Goal: Task Accomplishment & Management: Use online tool/utility

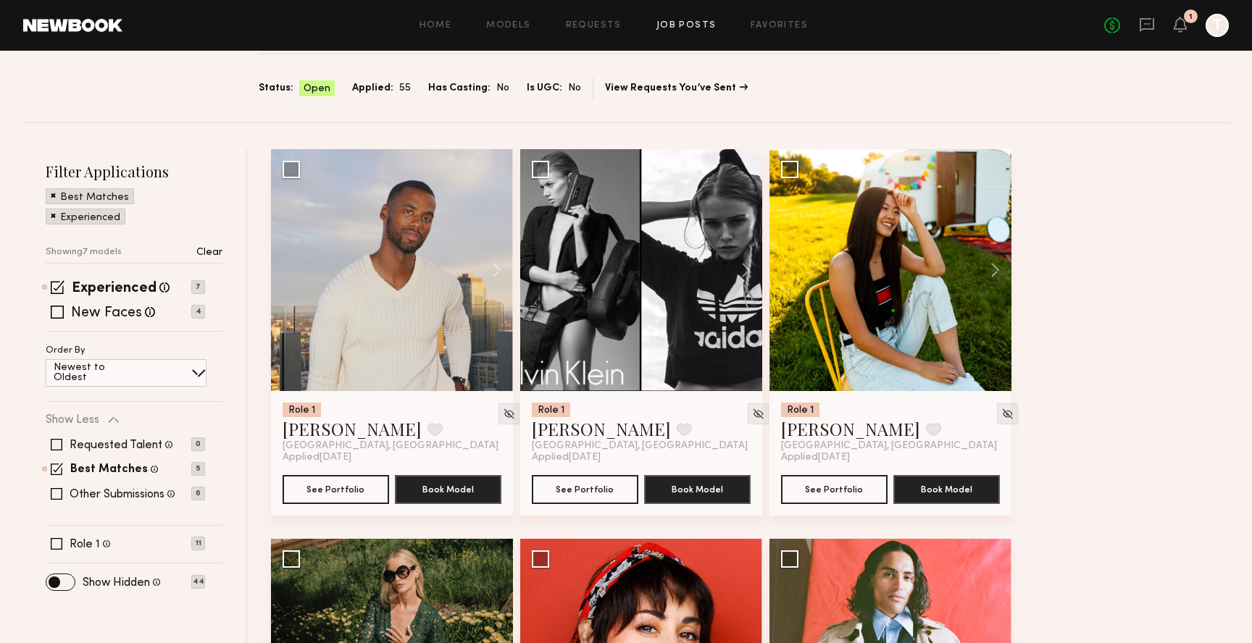
scroll to position [80, 0]
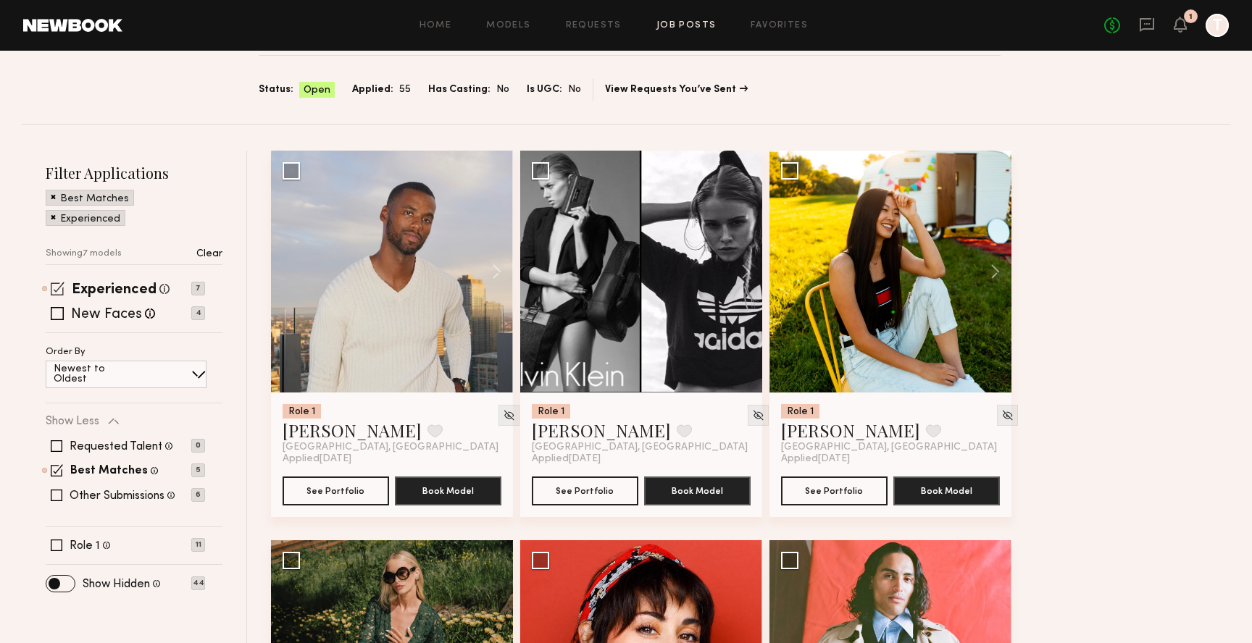
click at [53, 288] on span at bounding box center [58, 289] width 14 height 14
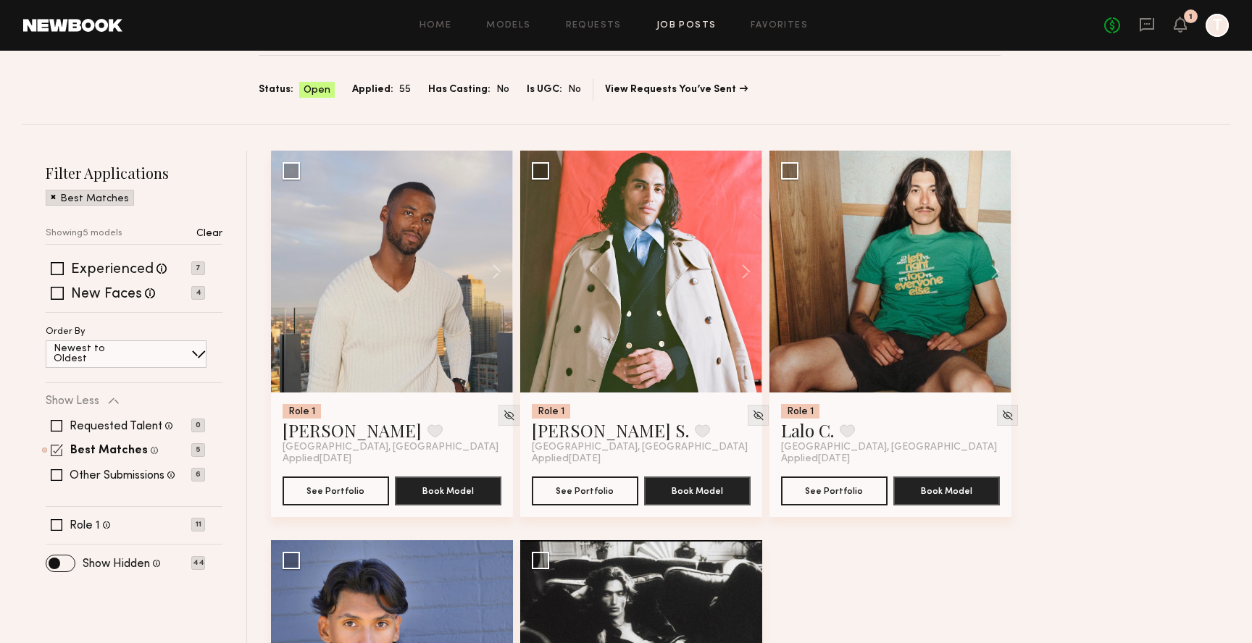
click at [58, 453] on span at bounding box center [57, 450] width 12 height 12
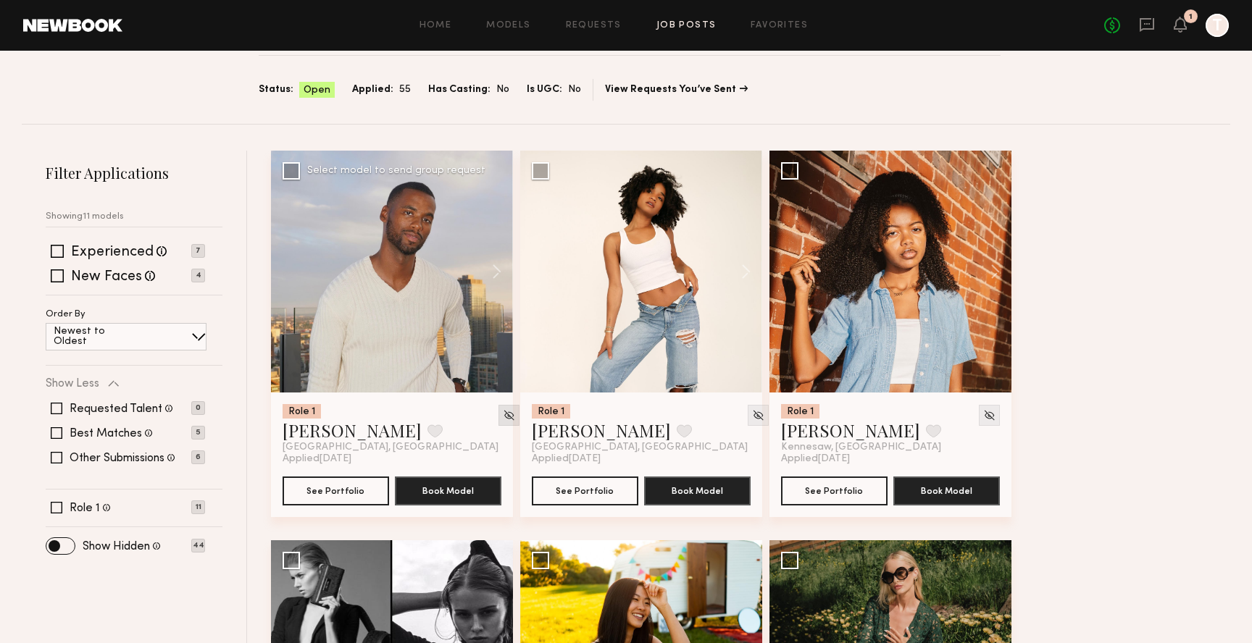
click at [503, 416] on img at bounding box center [509, 415] width 12 height 12
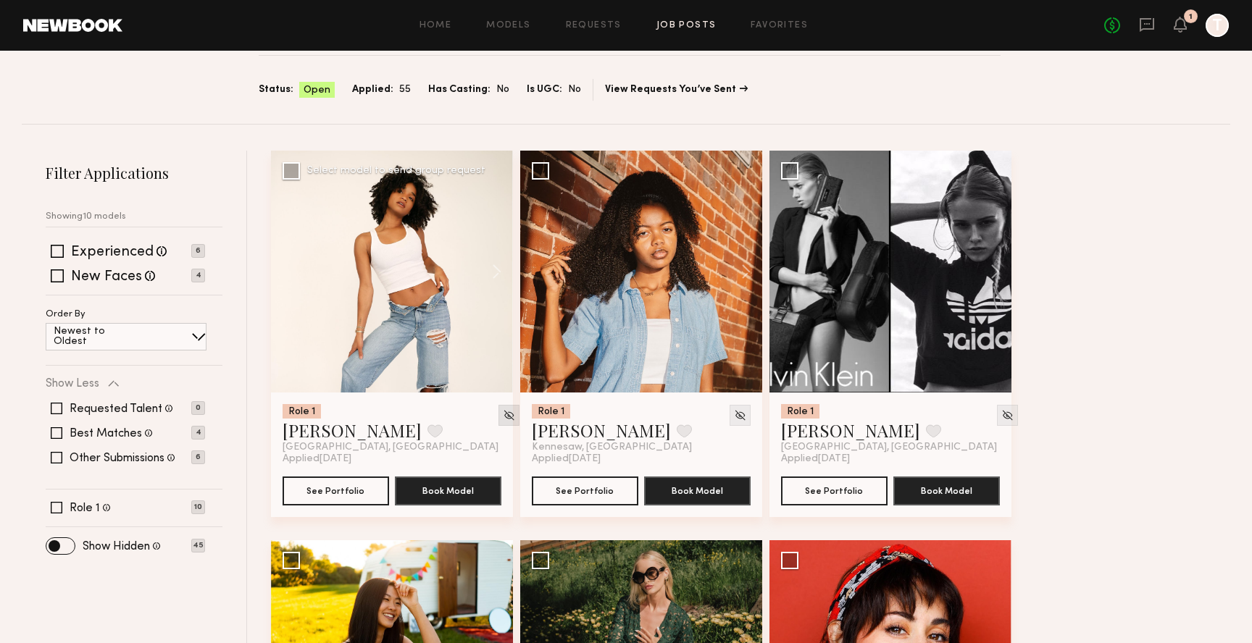
click at [503, 413] on img at bounding box center [509, 415] width 12 height 12
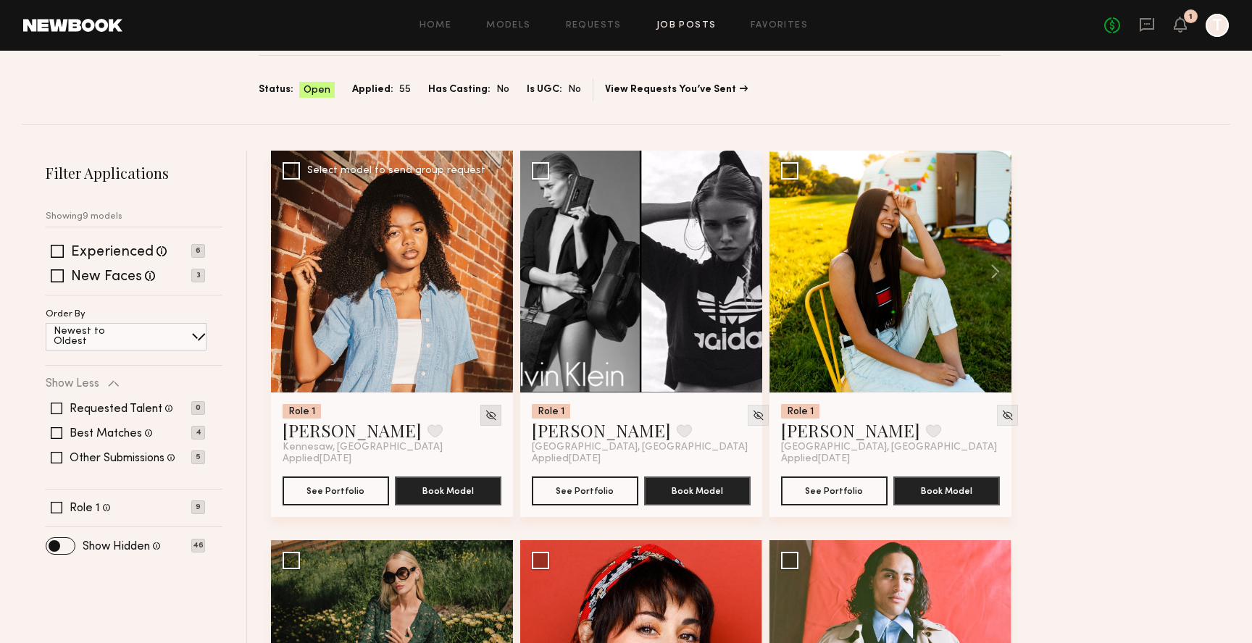
click at [495, 419] on img at bounding box center [491, 415] width 12 height 12
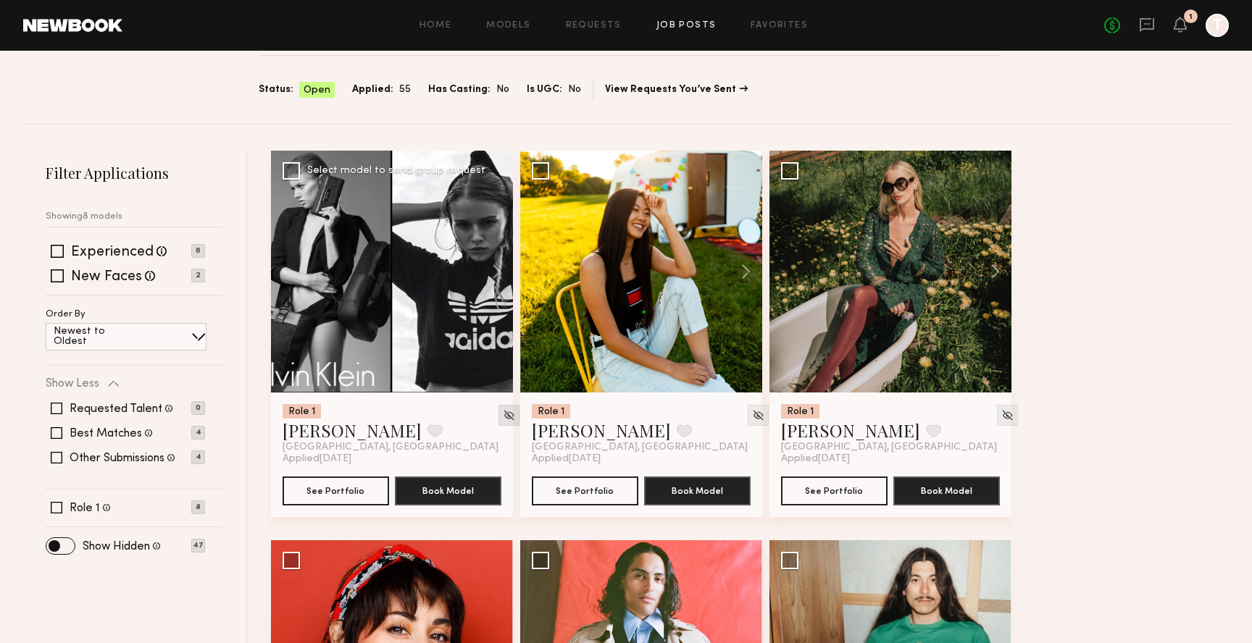
click at [503, 416] on img at bounding box center [509, 415] width 12 height 12
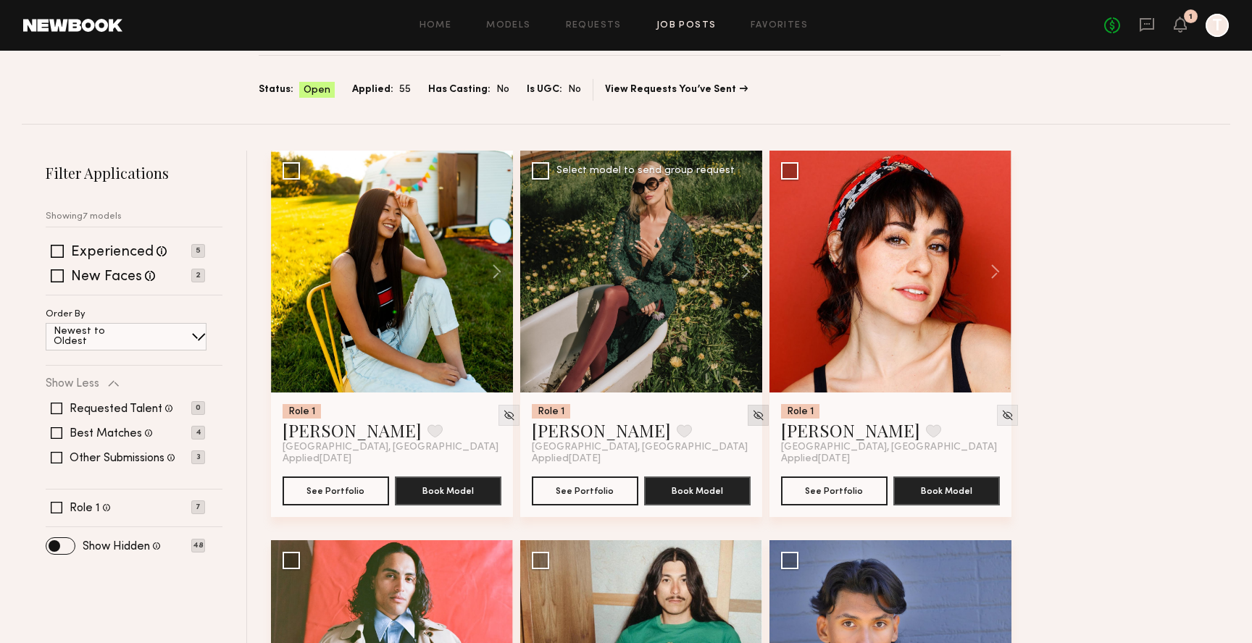
click at [752, 409] on img at bounding box center [758, 415] width 12 height 12
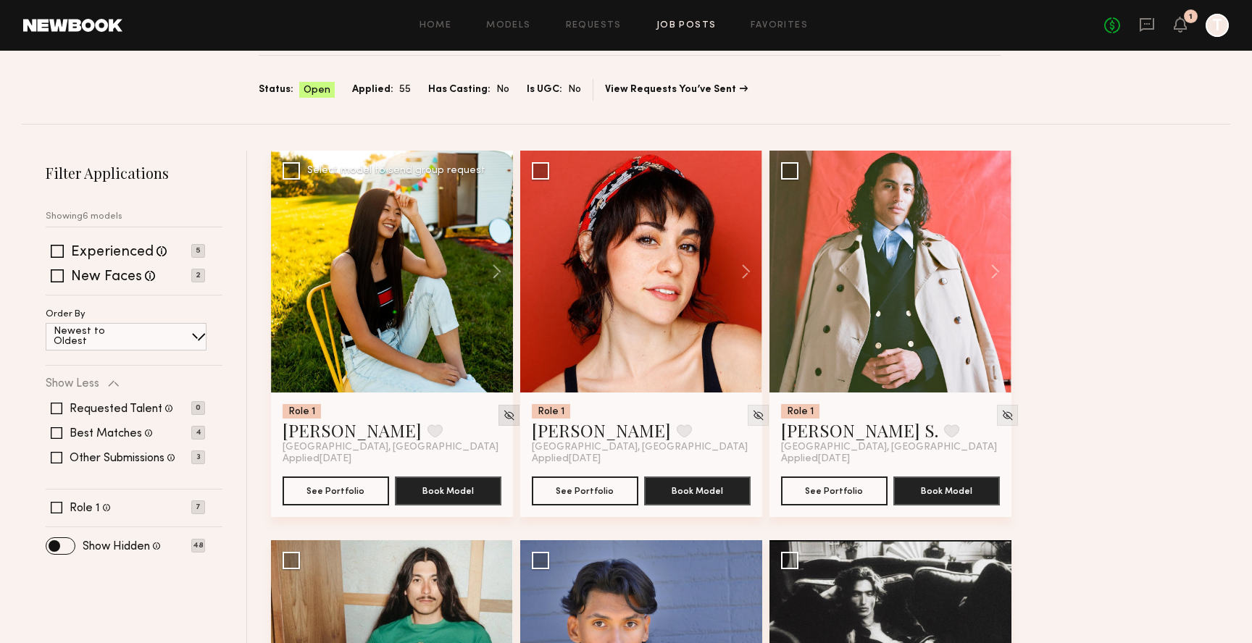
click at [503, 416] on img at bounding box center [509, 415] width 12 height 12
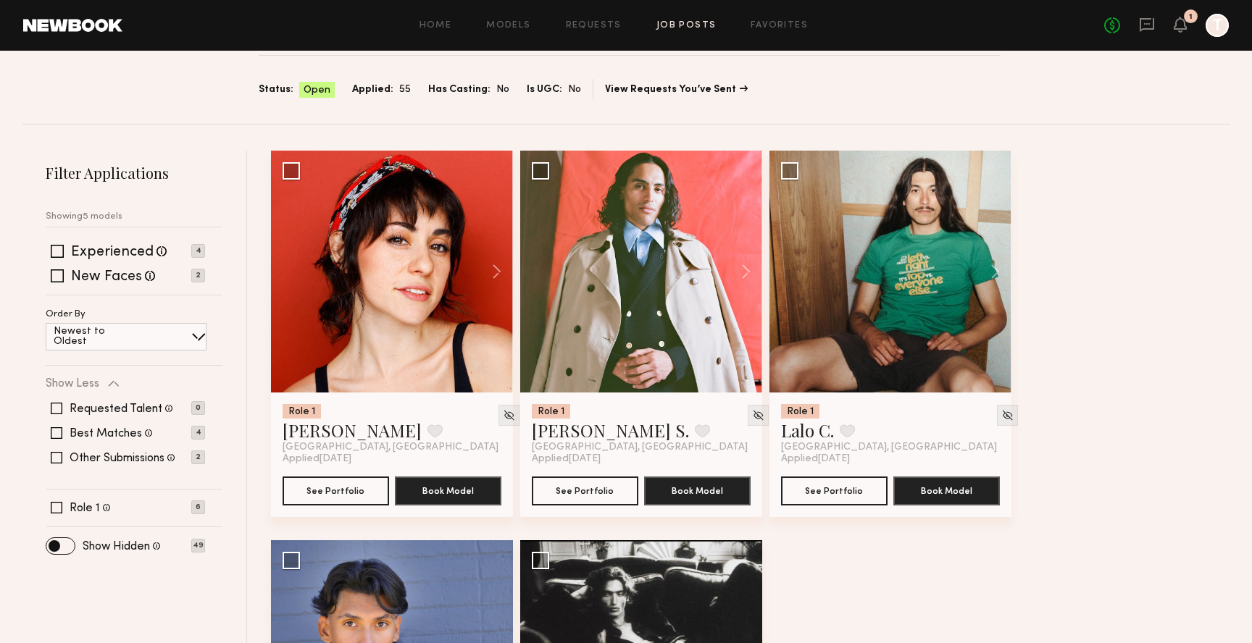
click at [503, 416] on img at bounding box center [509, 415] width 12 height 12
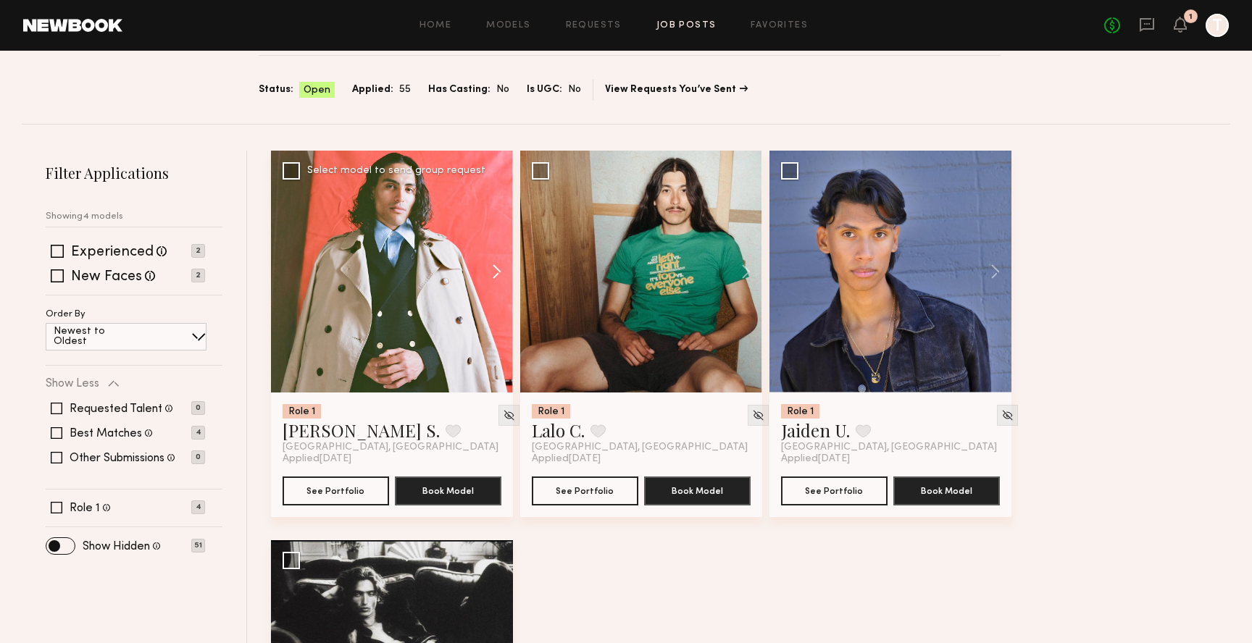
click at [487, 263] on button at bounding box center [489, 272] width 46 height 242
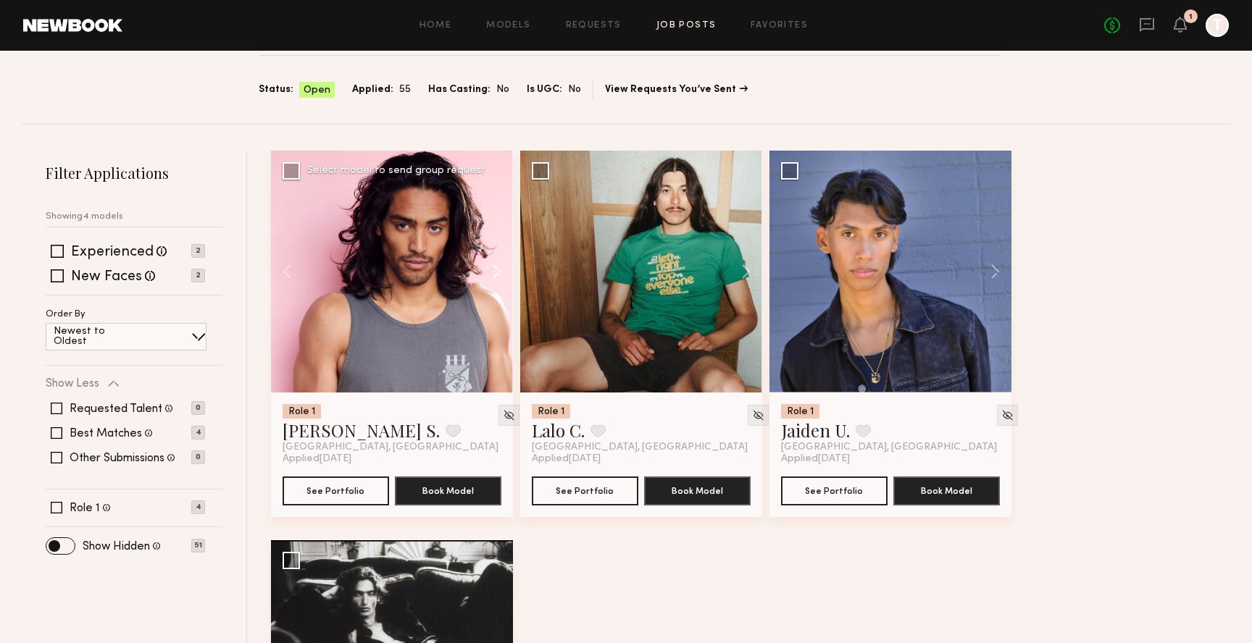
click at [489, 267] on button at bounding box center [489, 272] width 46 height 242
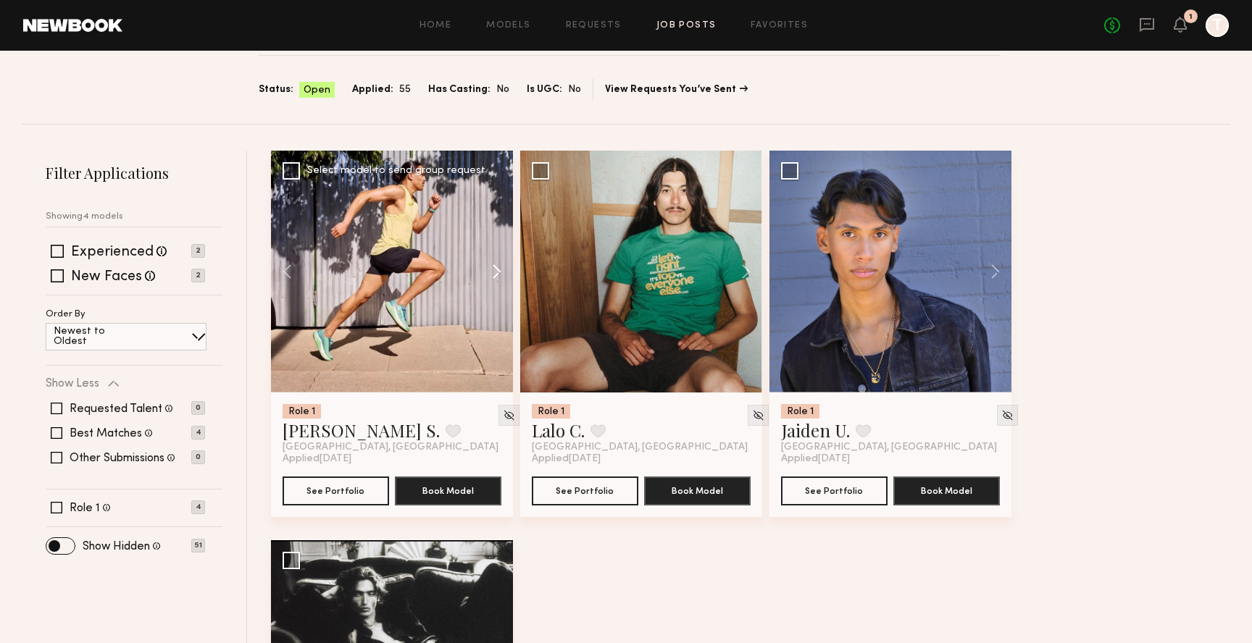
click at [489, 267] on button at bounding box center [489, 272] width 46 height 242
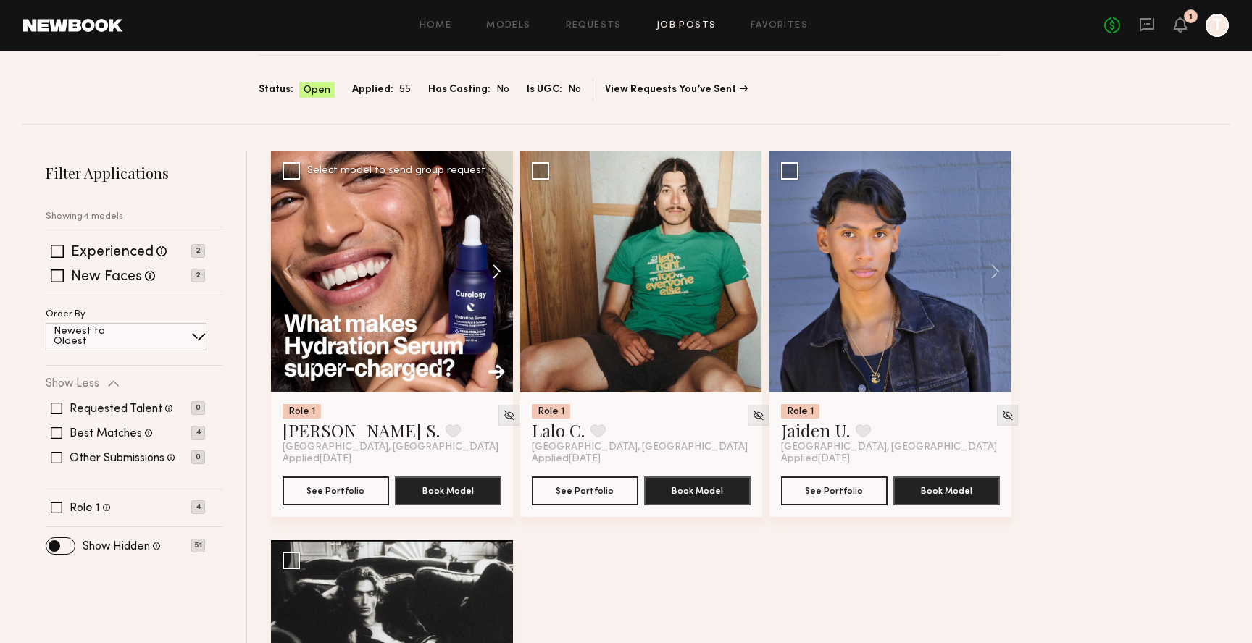
click at [489, 266] on button at bounding box center [489, 272] width 46 height 242
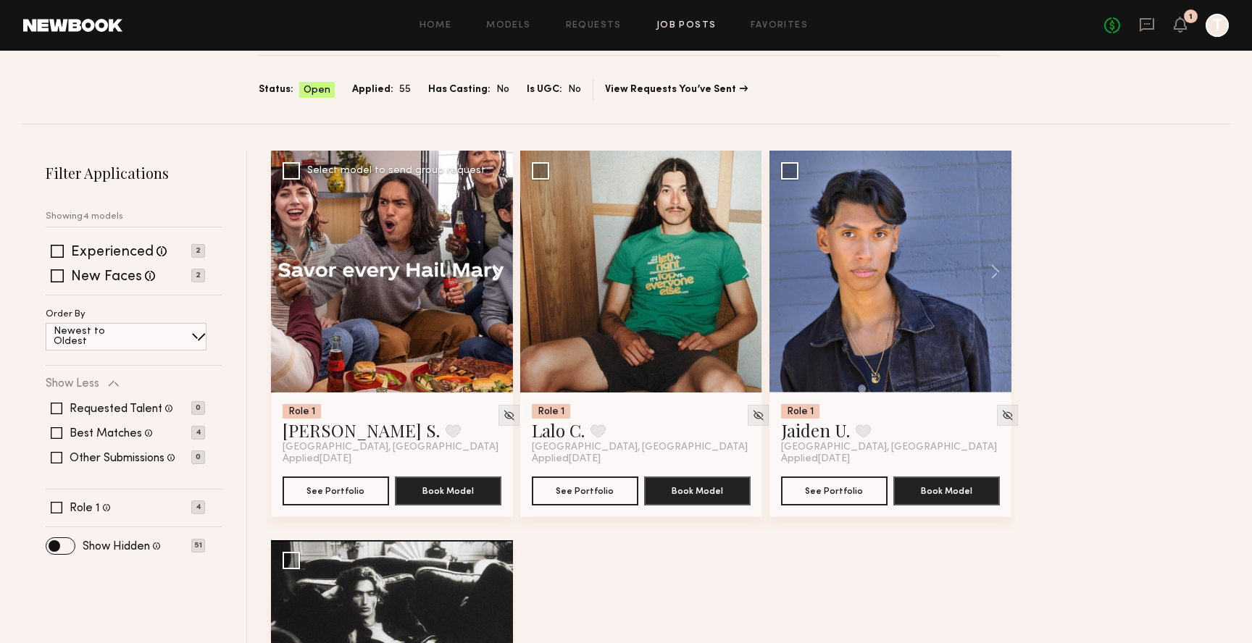
click at [489, 266] on button at bounding box center [489, 272] width 46 height 242
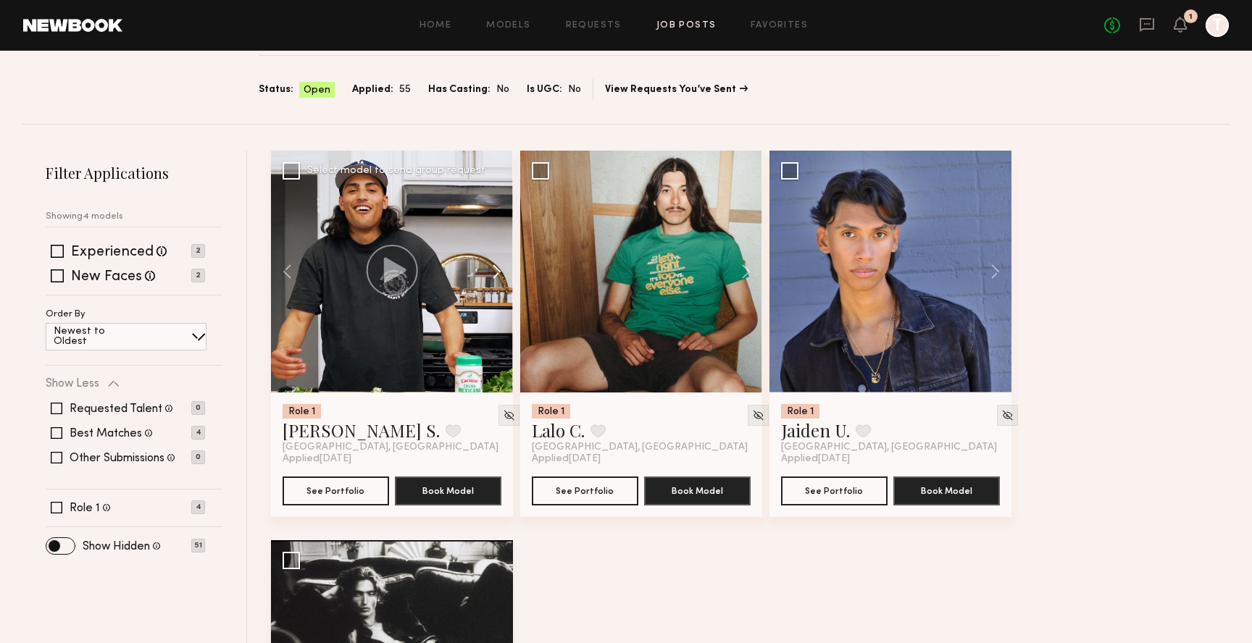
click at [489, 266] on button at bounding box center [489, 272] width 46 height 242
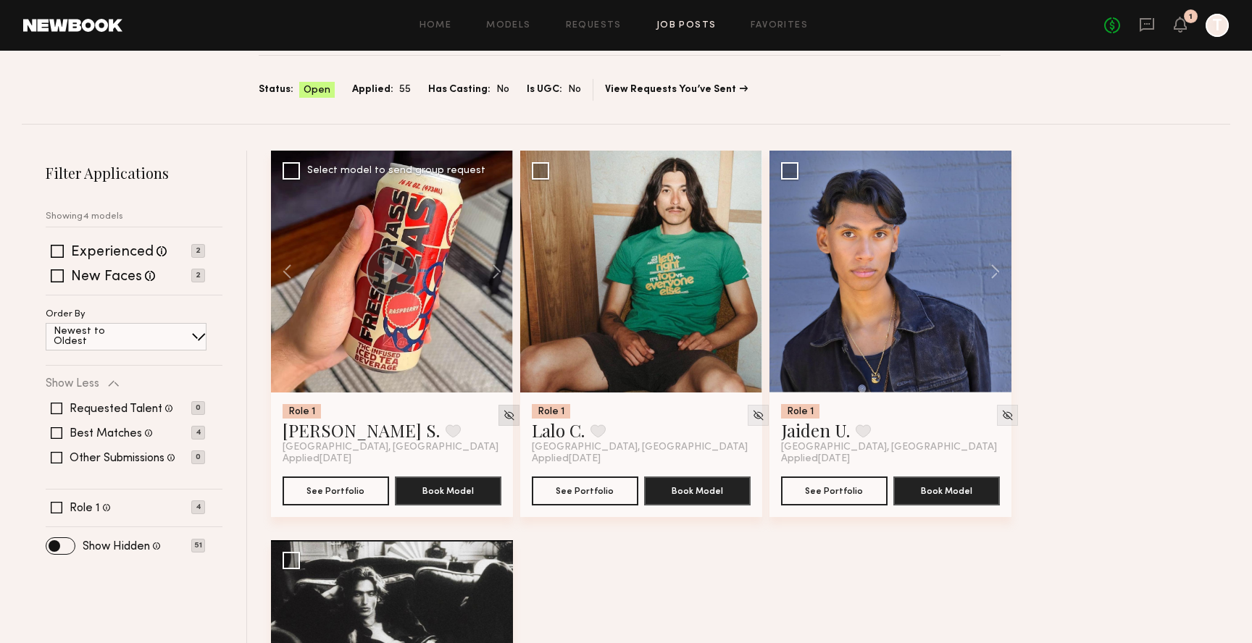
click at [503, 409] on img at bounding box center [509, 415] width 12 height 12
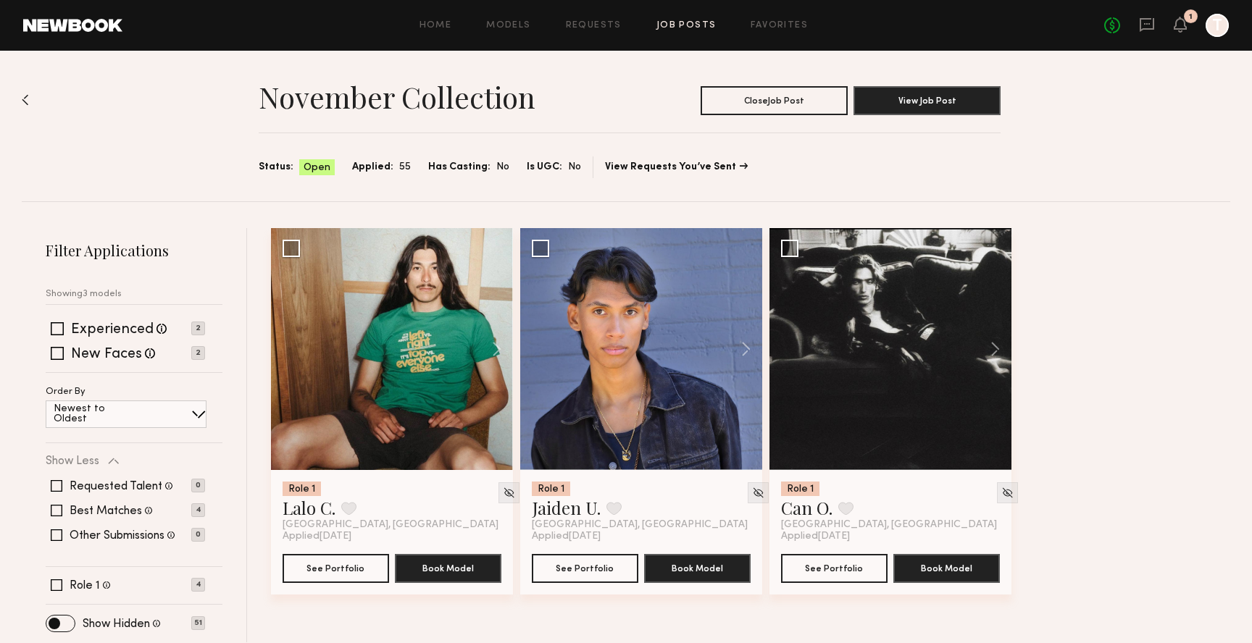
scroll to position [3, 0]
click at [495, 341] on button at bounding box center [489, 349] width 46 height 242
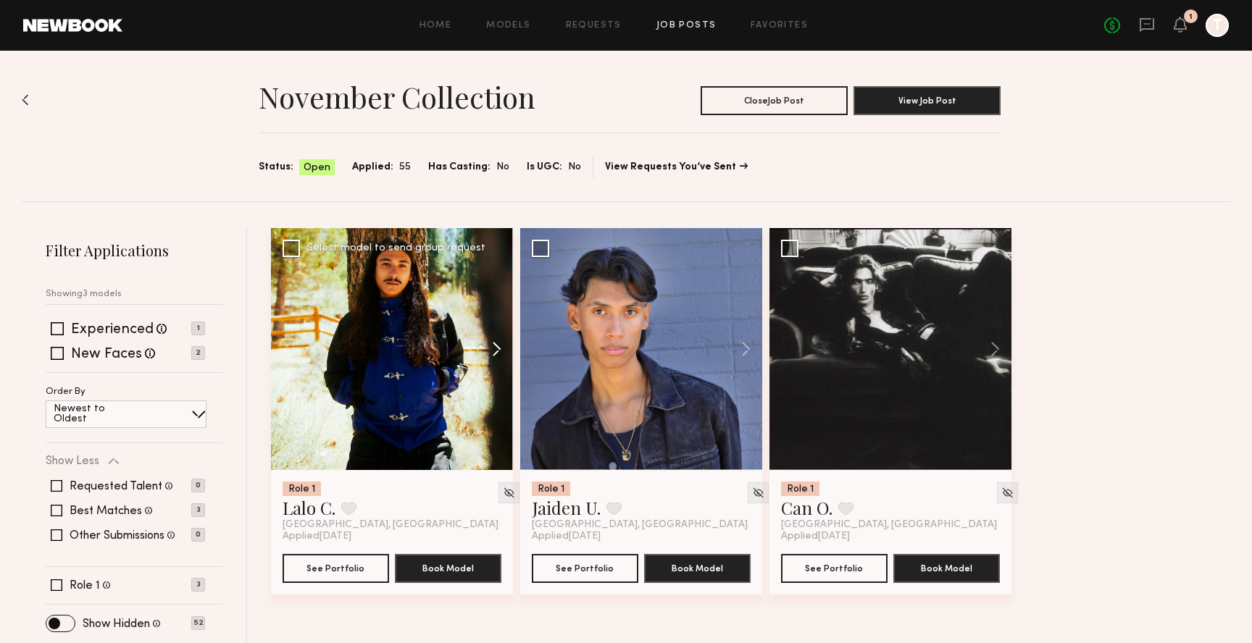
click at [495, 340] on button at bounding box center [489, 349] width 46 height 242
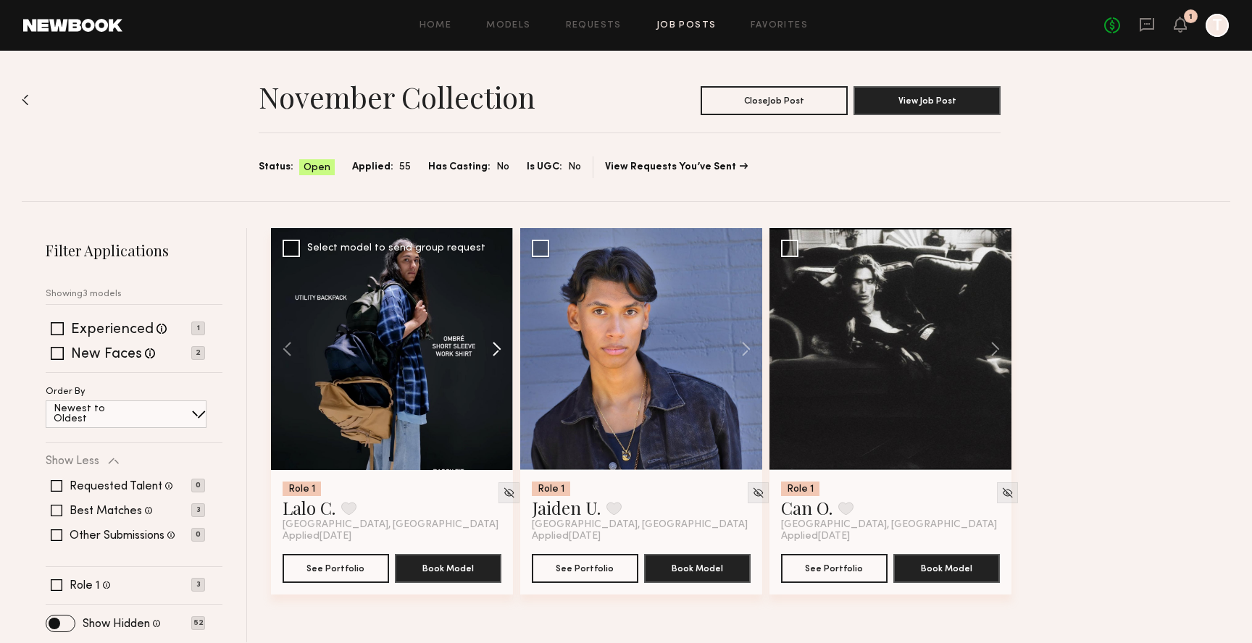
click at [495, 340] on button at bounding box center [489, 349] width 46 height 242
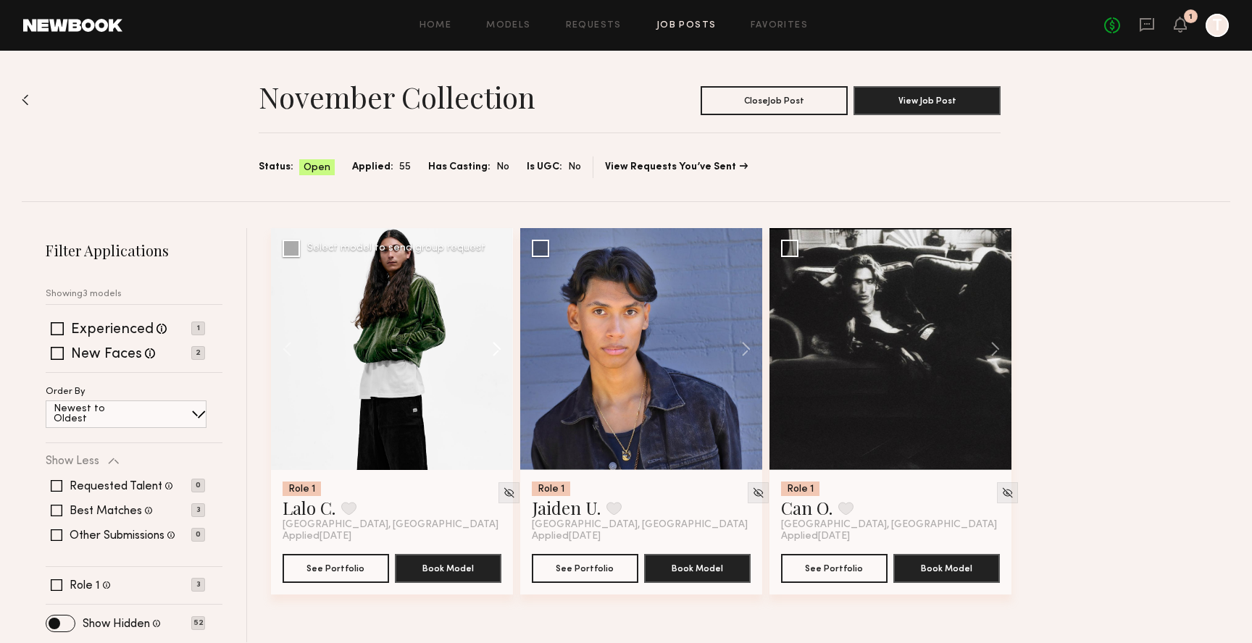
click at [495, 340] on button at bounding box center [489, 349] width 46 height 242
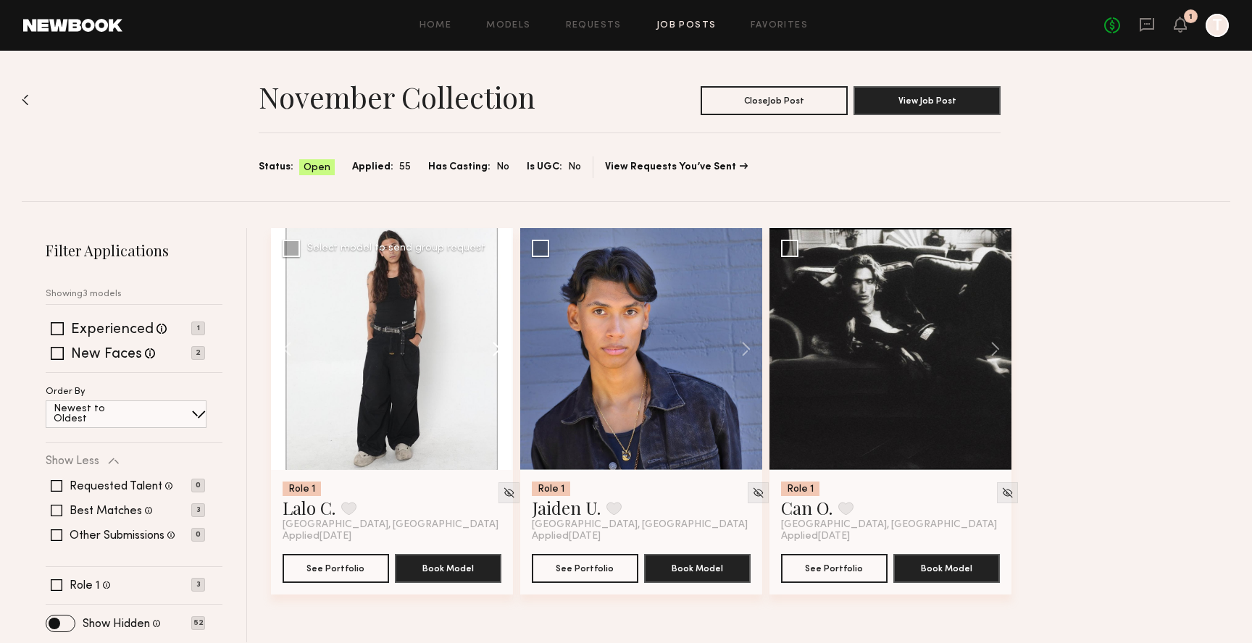
click at [495, 340] on button at bounding box center [489, 349] width 46 height 242
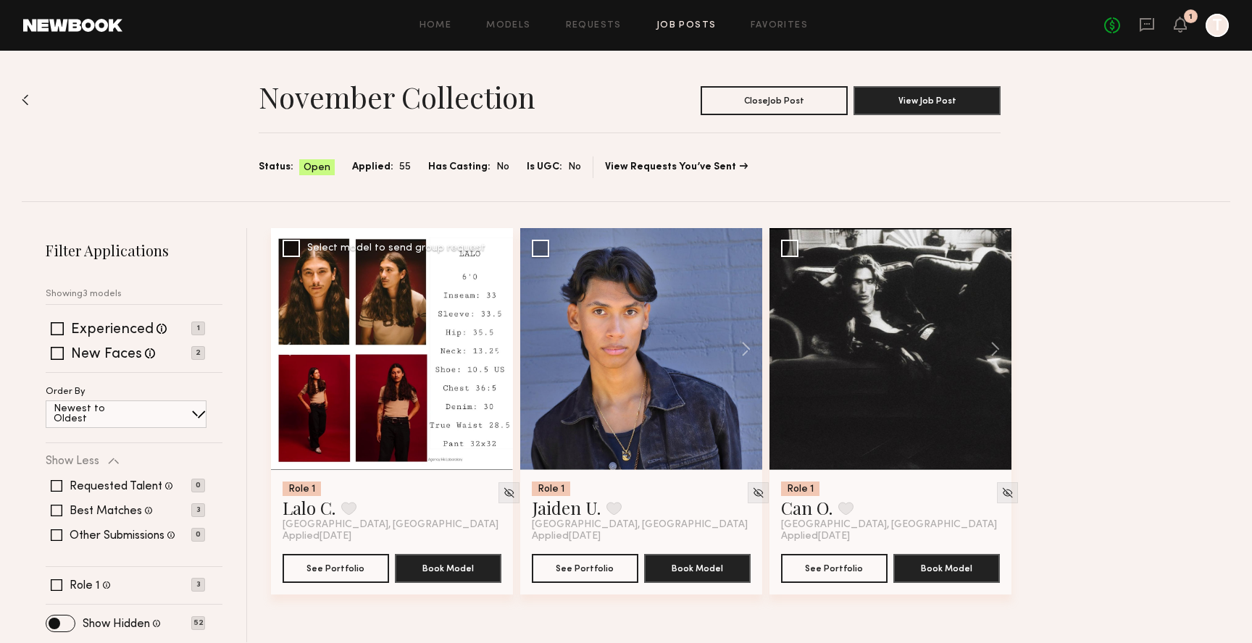
click at [498, 336] on button at bounding box center [489, 349] width 46 height 242
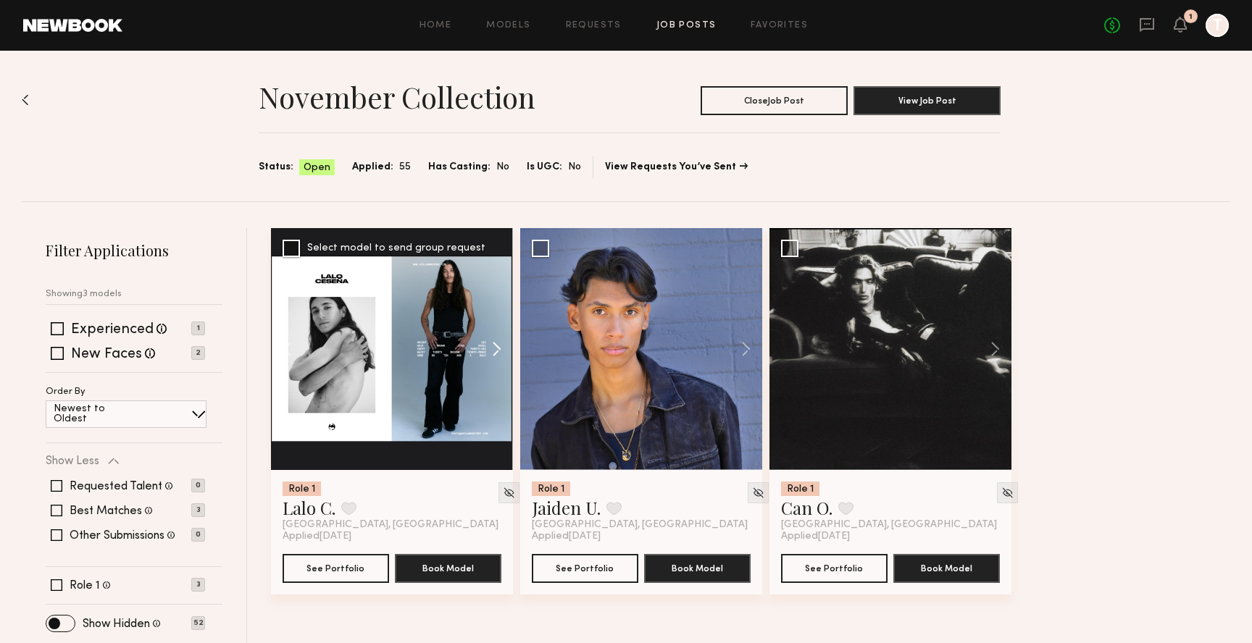
click at [498, 336] on button at bounding box center [489, 349] width 46 height 242
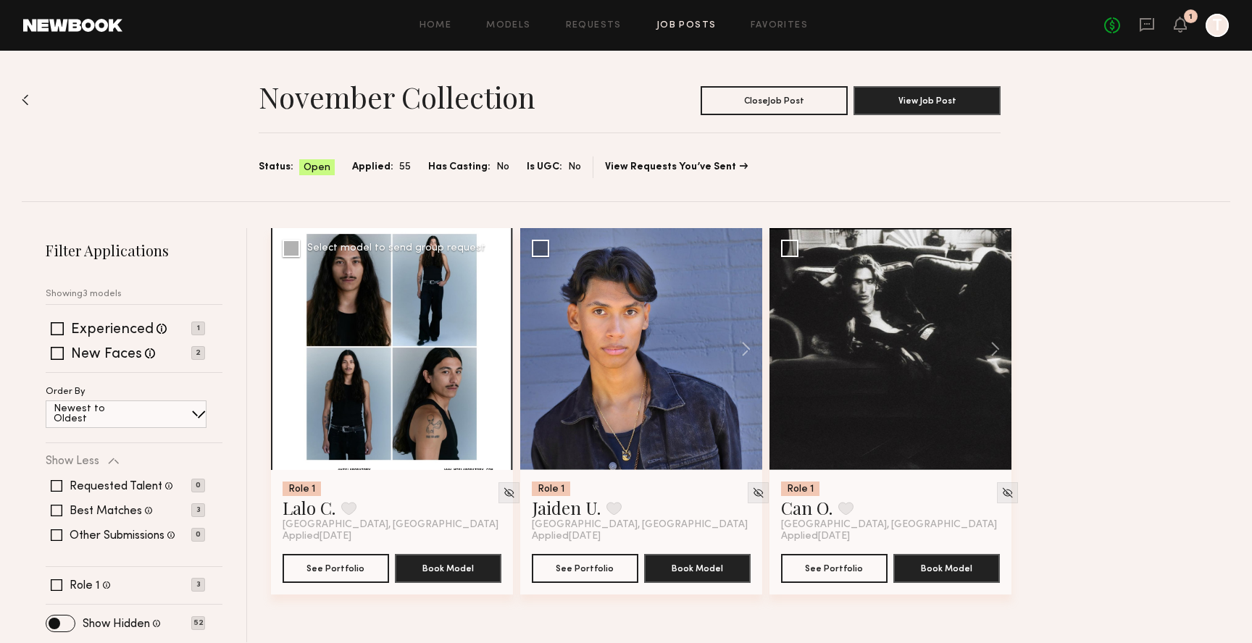
click at [498, 336] on div at bounding box center [392, 349] width 242 height 242
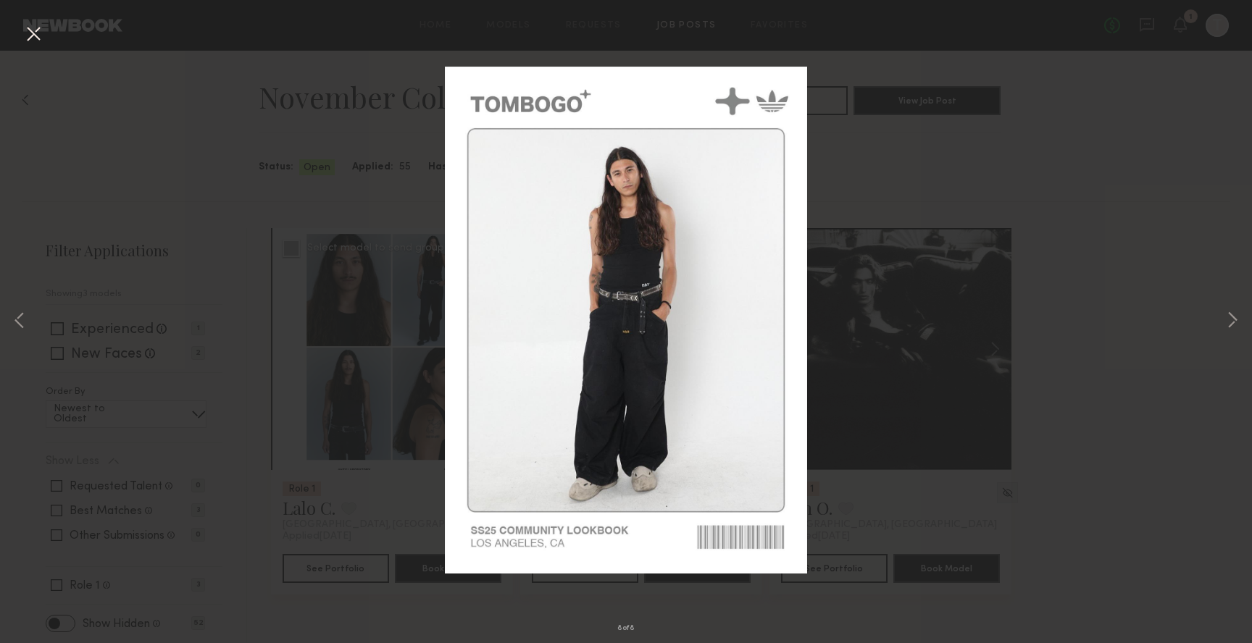
click at [1096, 79] on div "8 of 8" at bounding box center [626, 321] width 1252 height 643
click at [30, 30] on button at bounding box center [33, 35] width 23 height 26
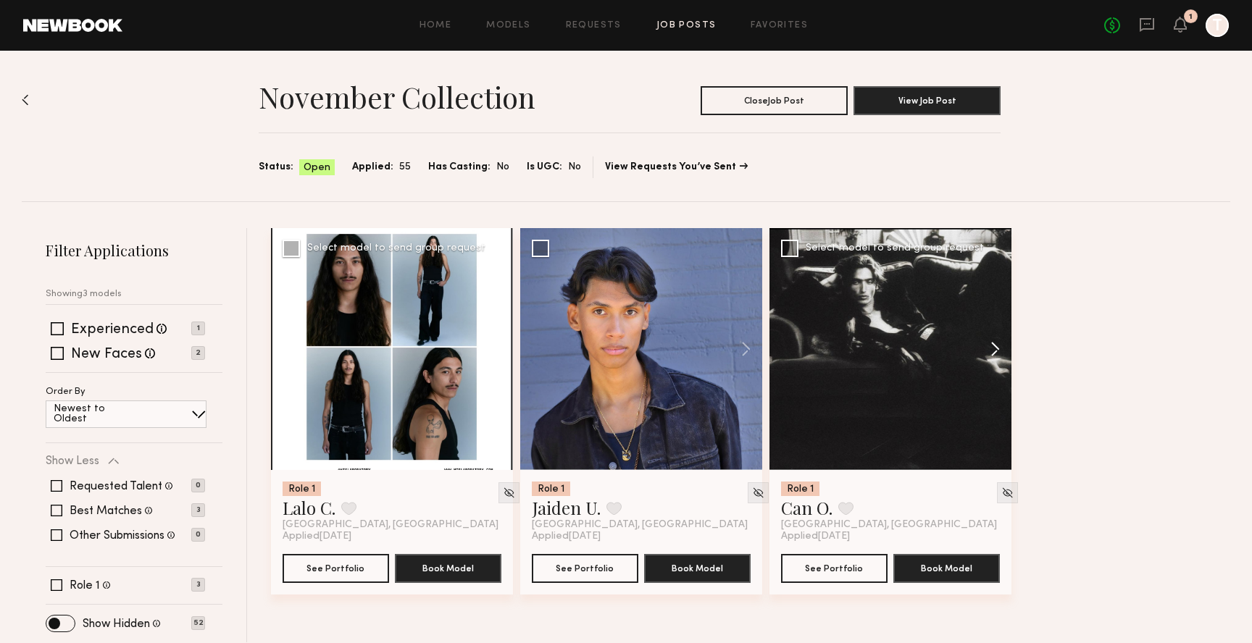
click at [993, 346] on button at bounding box center [988, 349] width 46 height 242
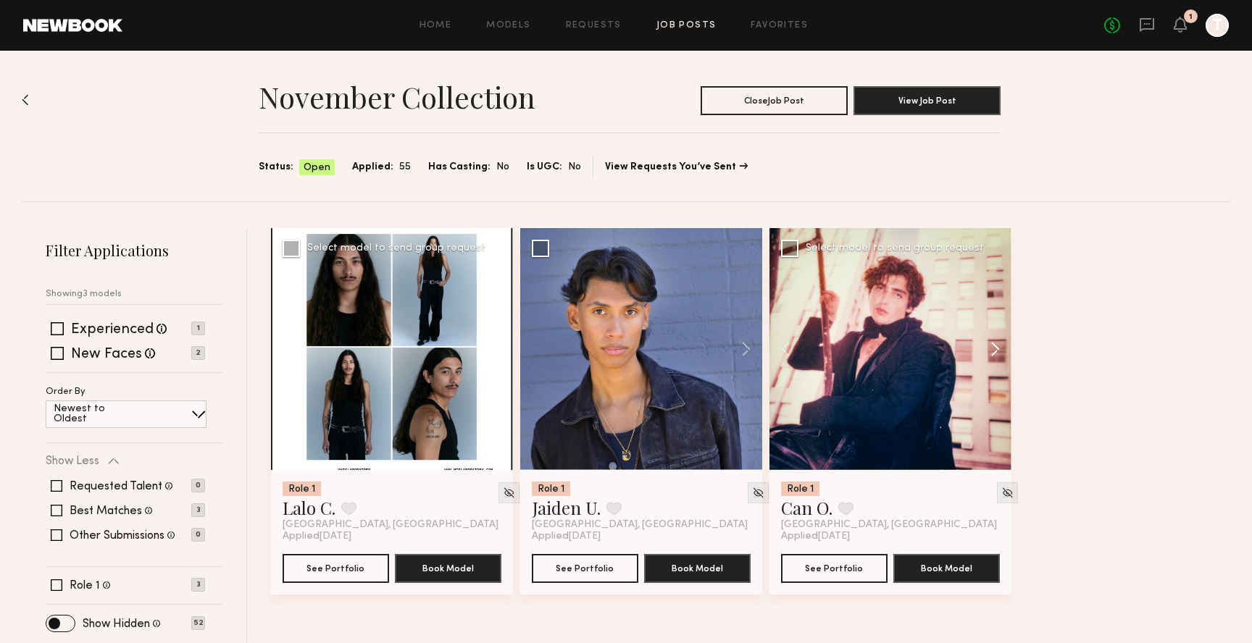
click at [993, 346] on button at bounding box center [988, 349] width 46 height 242
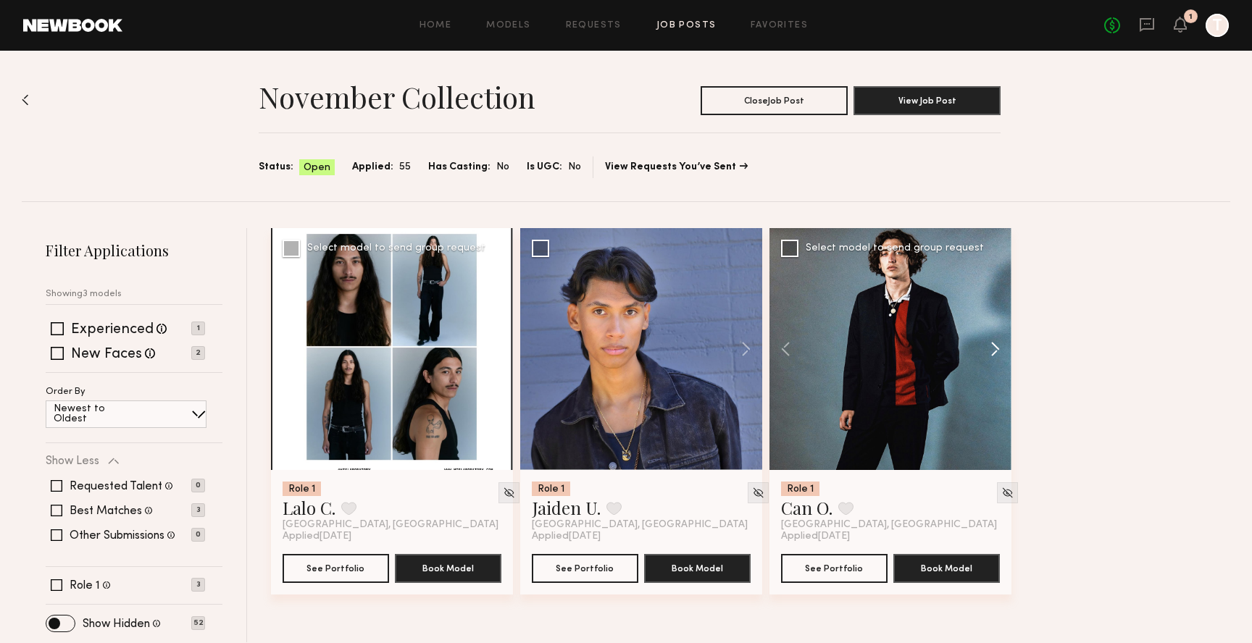
click at [993, 346] on button at bounding box center [988, 349] width 46 height 242
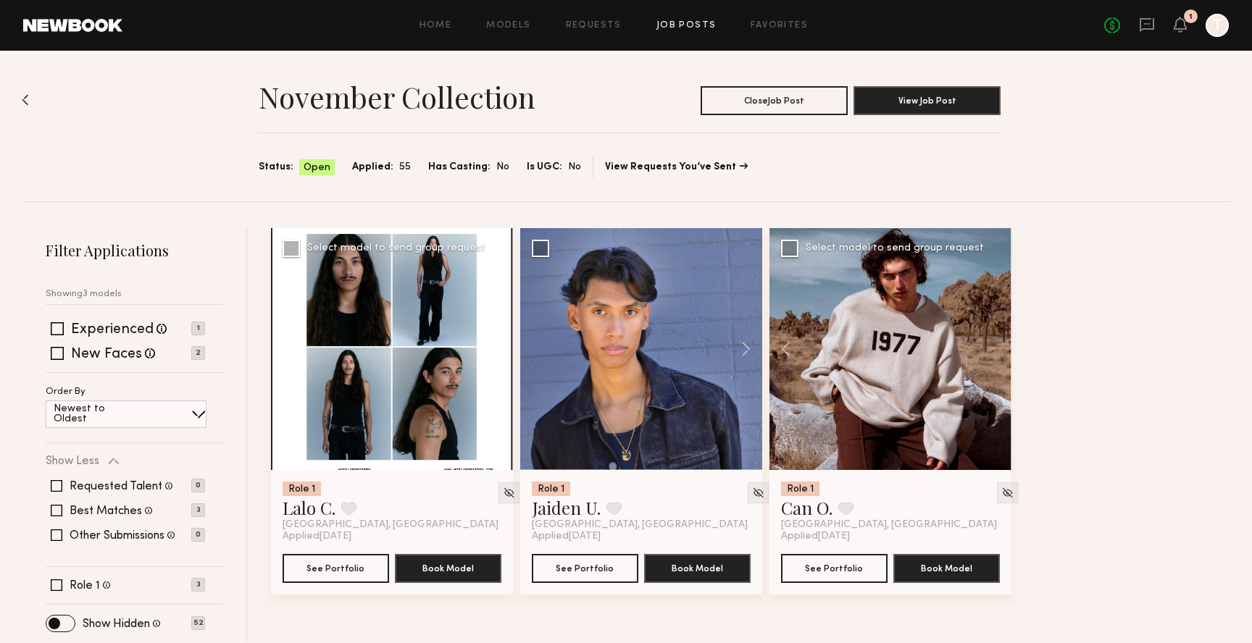
click at [993, 346] on div at bounding box center [890, 349] width 242 height 242
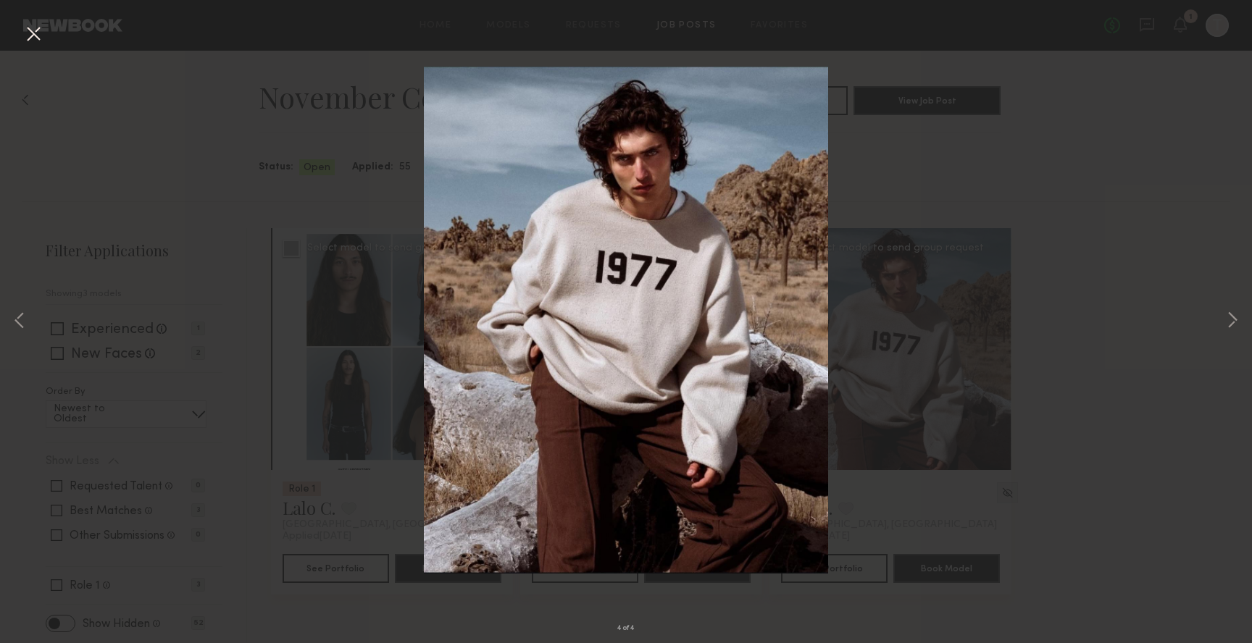
click at [33, 35] on button at bounding box center [33, 35] width 23 height 26
